Goal: Task Accomplishment & Management: Use online tool/utility

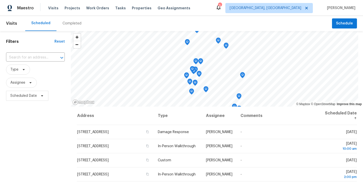
click at [70, 11] on div "Visits Projects Work Orders Tasks Properties Geo Assignments" at bounding box center [122, 8] width 148 height 10
click at [71, 8] on span "Projects" at bounding box center [73, 8] width 16 height 5
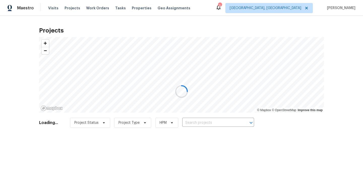
click at [287, 6] on div at bounding box center [181, 91] width 363 height 183
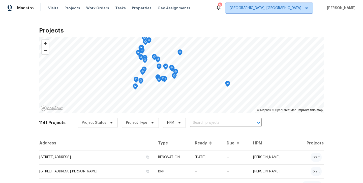
click at [280, 10] on span "[GEOGRAPHIC_DATA], [GEOGRAPHIC_DATA]" at bounding box center [266, 8] width 72 height 5
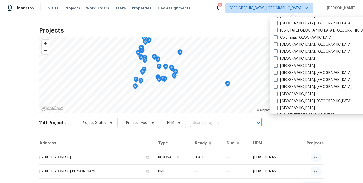
scroll to position [102, 0]
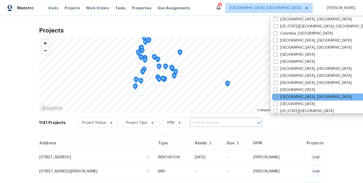
click at [276, 97] on span at bounding box center [276, 97] width 4 height 4
click at [276, 97] on input "[GEOGRAPHIC_DATA], [GEOGRAPHIC_DATA]" at bounding box center [275, 96] width 3 height 3
checkbox input "true"
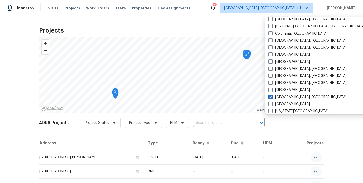
click at [203, 123] on input "text" at bounding box center [222, 123] width 58 height 8
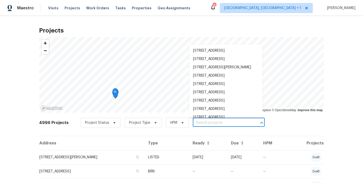
paste input "[STREET_ADDRESS][PERSON_NAME]"
type input "[STREET_ADDRESS][PERSON_NAME]"
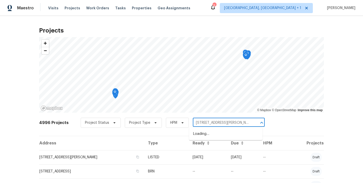
scroll to position [0, 12]
click at [212, 133] on li "[STREET_ADDRESS][PERSON_NAME]" at bounding box center [225, 134] width 73 height 8
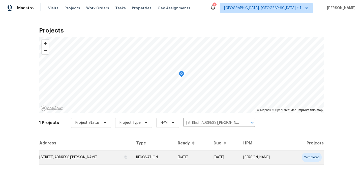
click at [111, 157] on td "[STREET_ADDRESS][PERSON_NAME]" at bounding box center [85, 157] width 93 height 14
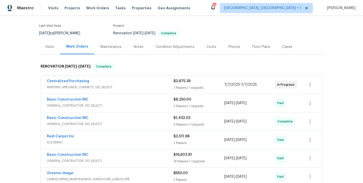
scroll to position [29, 0]
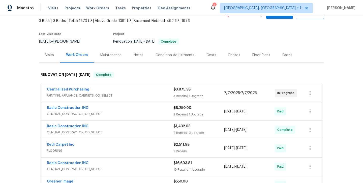
click at [48, 55] on div "Visits" at bounding box center [49, 55] width 9 height 5
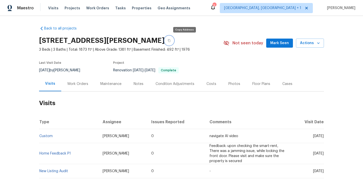
click at [171, 41] on icon "button" at bounding box center [169, 40] width 3 height 3
click at [74, 85] on div "Work Orders" at bounding box center [77, 84] width 21 height 5
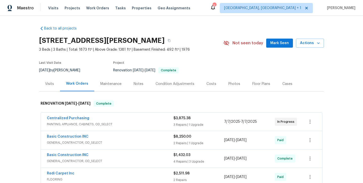
click at [144, 125] on span "PAINTING, APPLIANCE, CABINETS, OD_SELECT" at bounding box center [110, 124] width 127 height 5
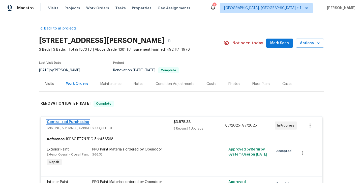
click at [65, 122] on link "Centralized Purchasing" at bounding box center [68, 122] width 42 height 4
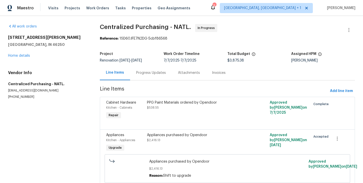
click at [137, 75] on div "Progress Updates" at bounding box center [151, 72] width 30 height 5
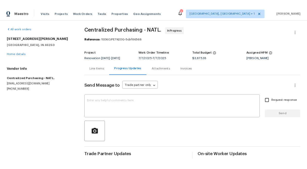
scroll to position [4, 0]
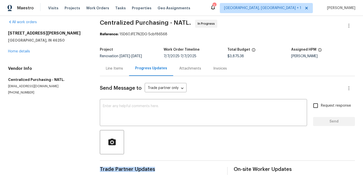
drag, startPoint x: 99, startPoint y: 170, endPoint x: 170, endPoint y: 169, distance: 70.9
click at [170, 169] on div "All work orders [STREET_ADDRESS][PERSON_NAME][PERSON_NAME] Home details Vendor …" at bounding box center [181, 98] width 363 height 172
click at [30, 52] on div "[STREET_ADDRESS][PERSON_NAME][PERSON_NAME] Home details" at bounding box center [48, 42] width 80 height 23
